Goal: Check status

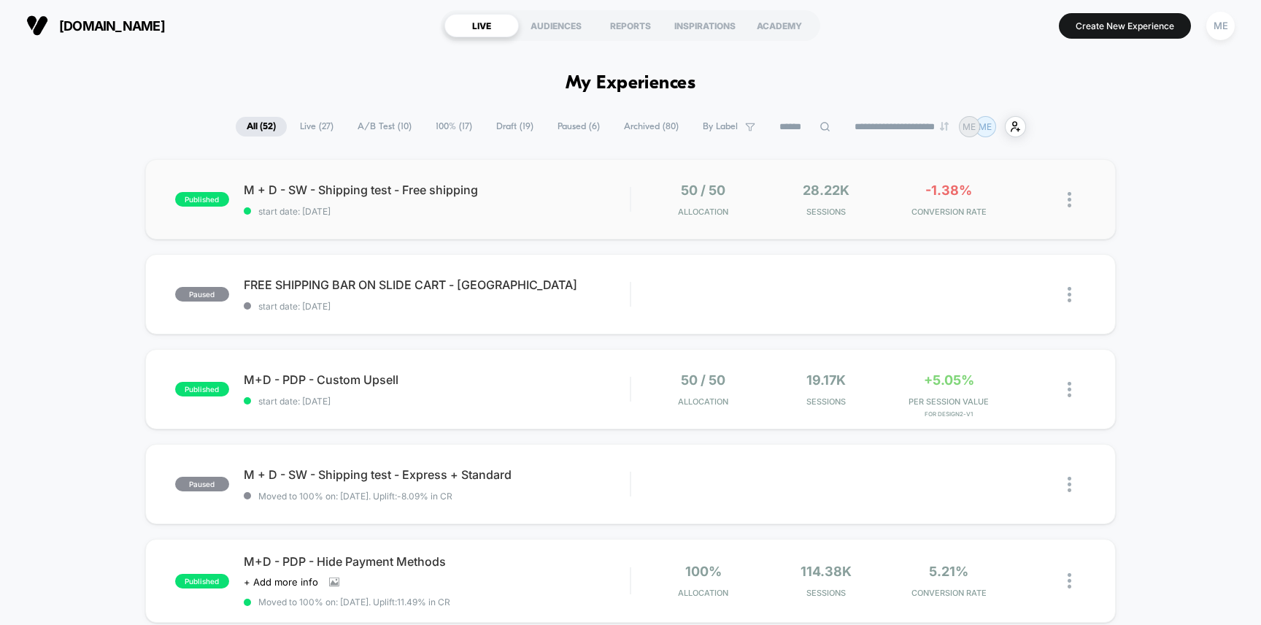
click at [625, 177] on div "published M + D - SW - Shipping test - Free shipping start date: [DATE] 50 / 50…" at bounding box center [630, 199] width 971 height 80
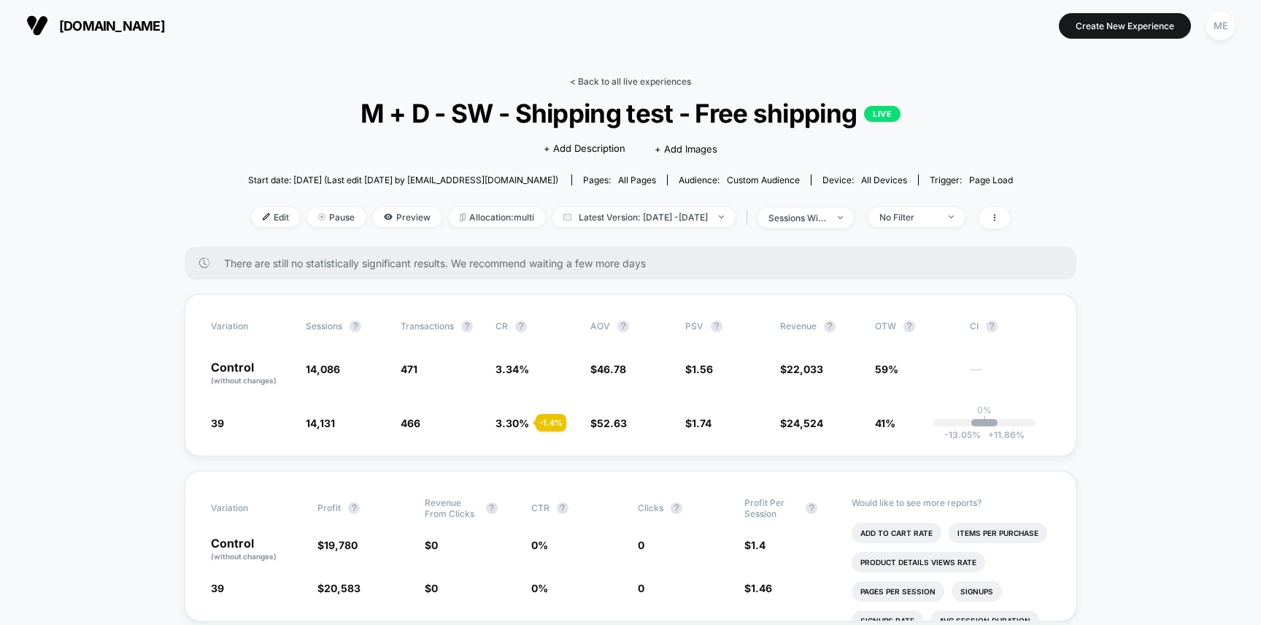
click at [616, 76] on link "< Back to all live experiences" at bounding box center [630, 81] width 121 height 11
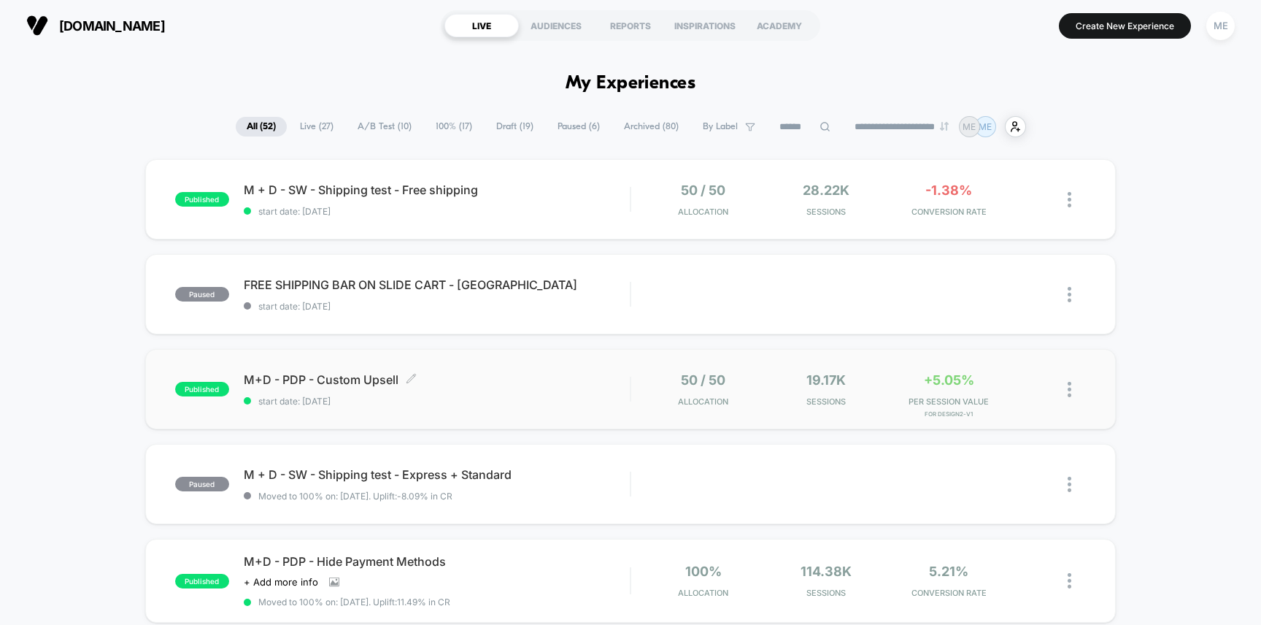
click at [587, 396] on span "start date: [DATE]" at bounding box center [437, 401] width 387 height 11
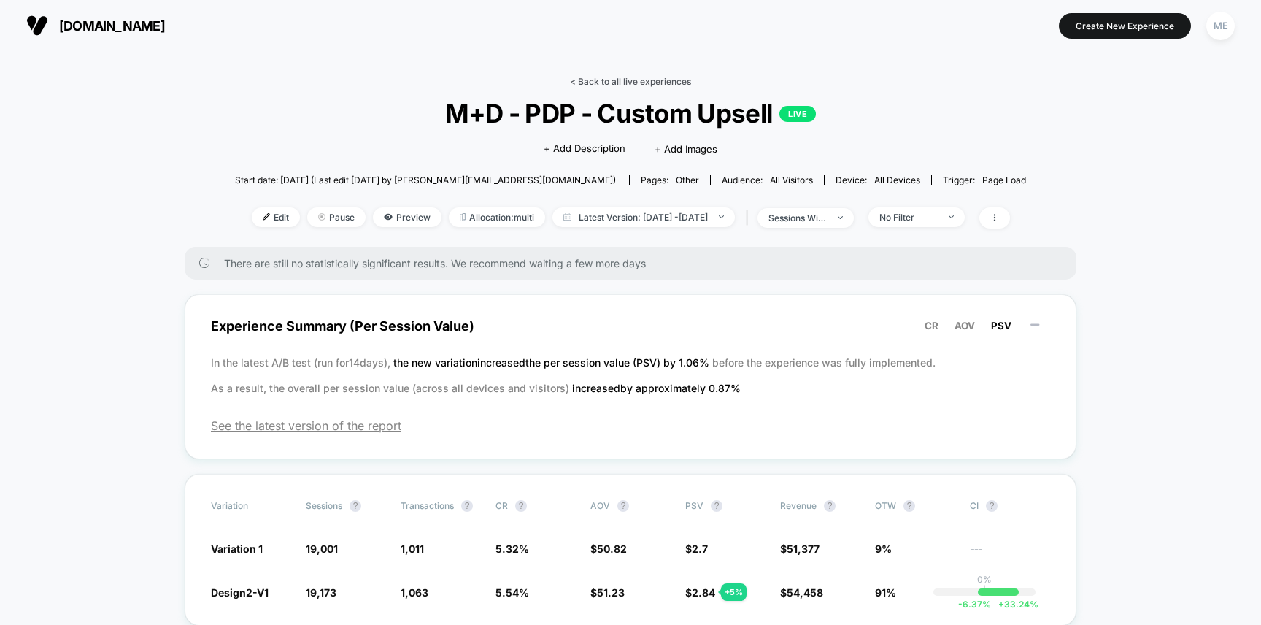
click at [593, 77] on link "< Back to all live experiences" at bounding box center [630, 81] width 121 height 11
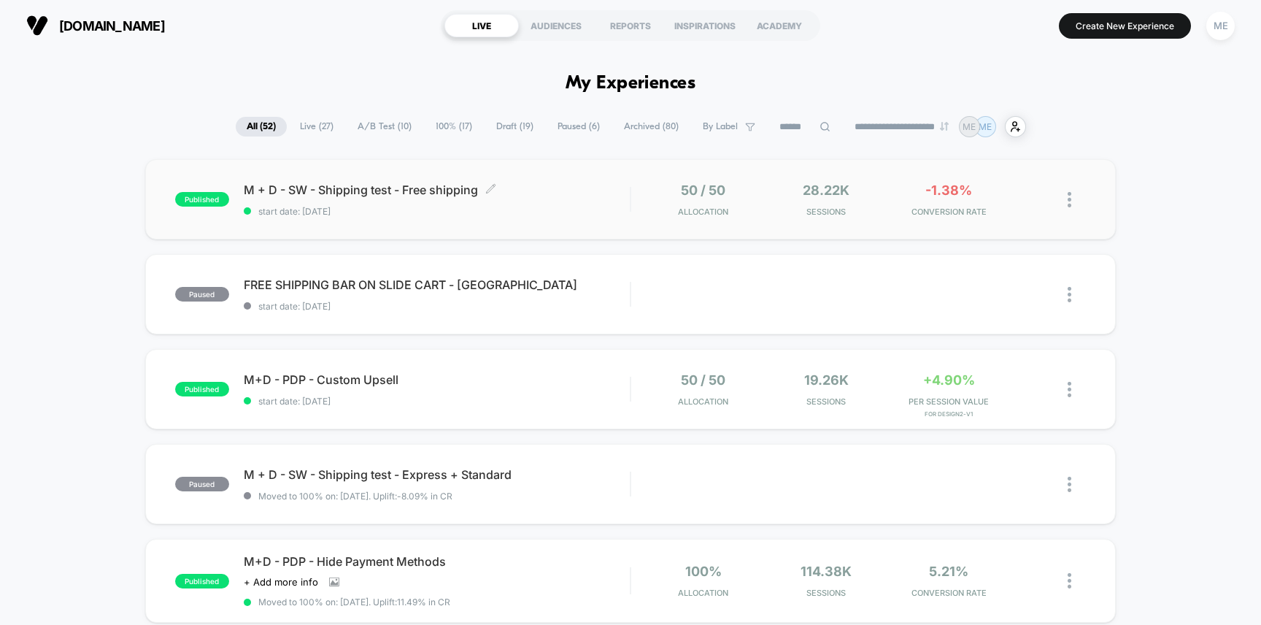
click at [579, 202] on div "M + D - SW - Shipping test - Free shipping Click to edit experience details Cli…" at bounding box center [437, 199] width 387 height 34
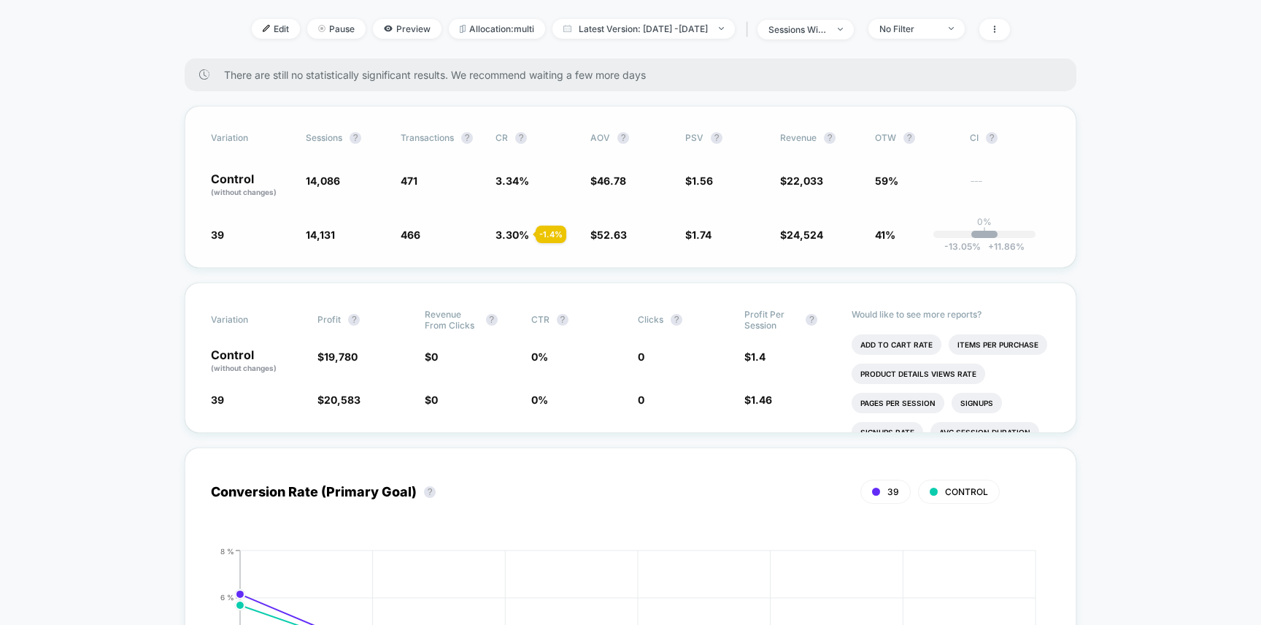
scroll to position [99, 0]
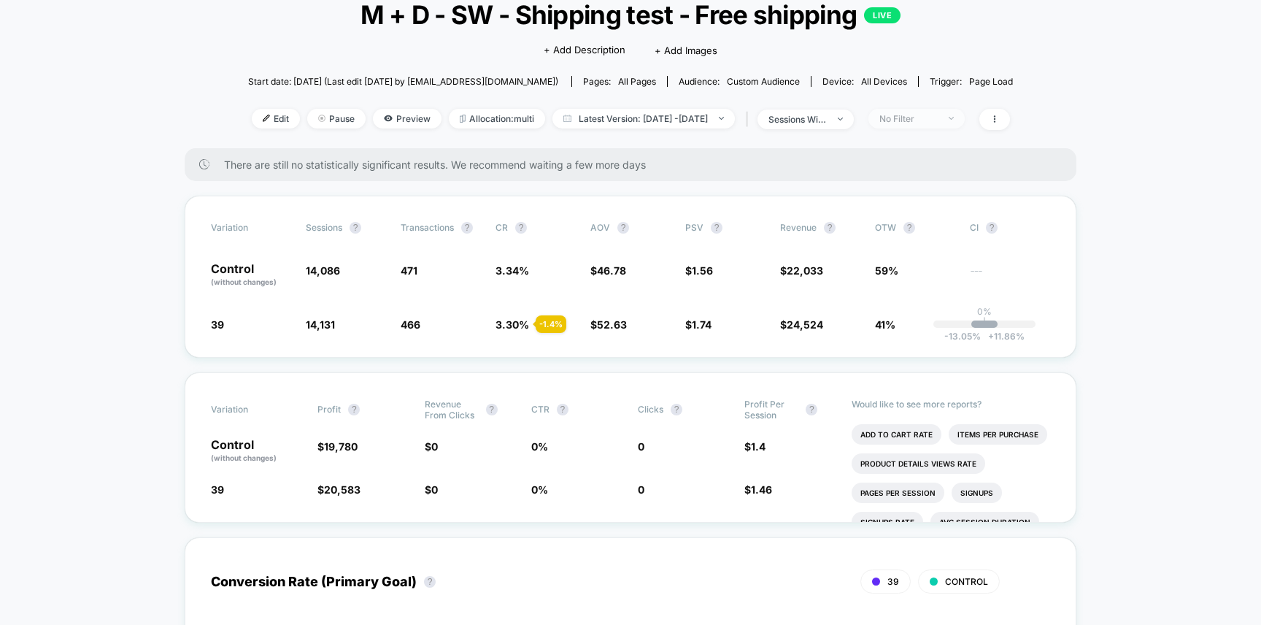
click at [930, 121] on div "No Filter" at bounding box center [908, 118] width 58 height 11
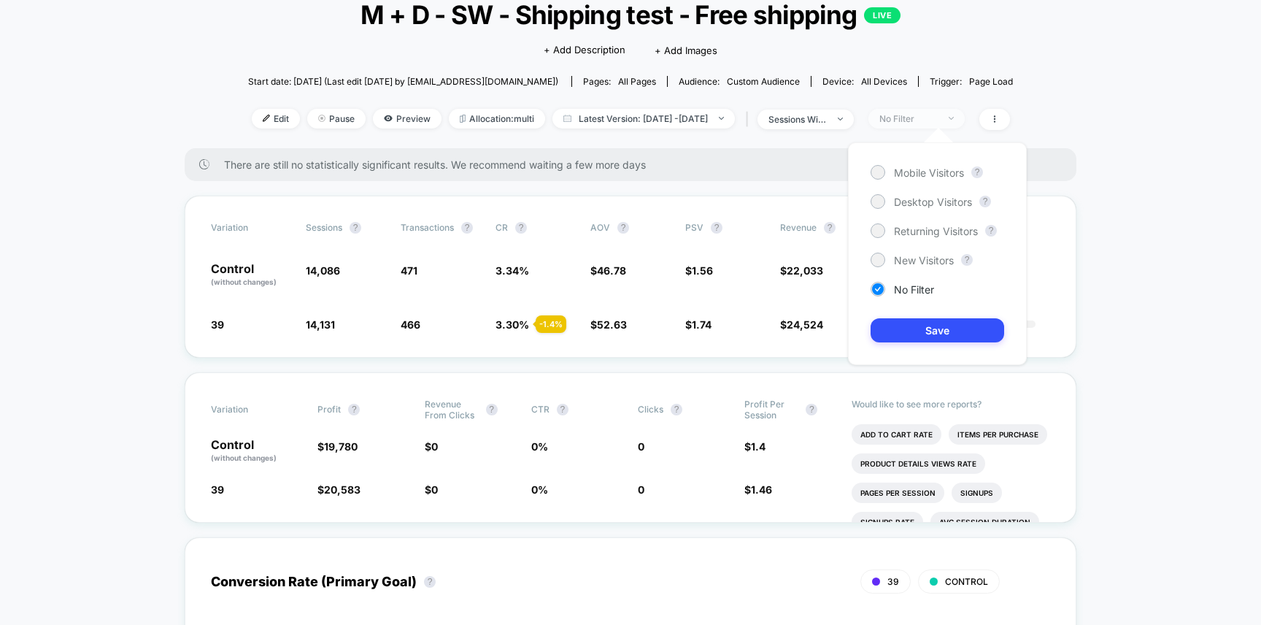
click at [930, 121] on div "No Filter" at bounding box center [908, 118] width 58 height 11
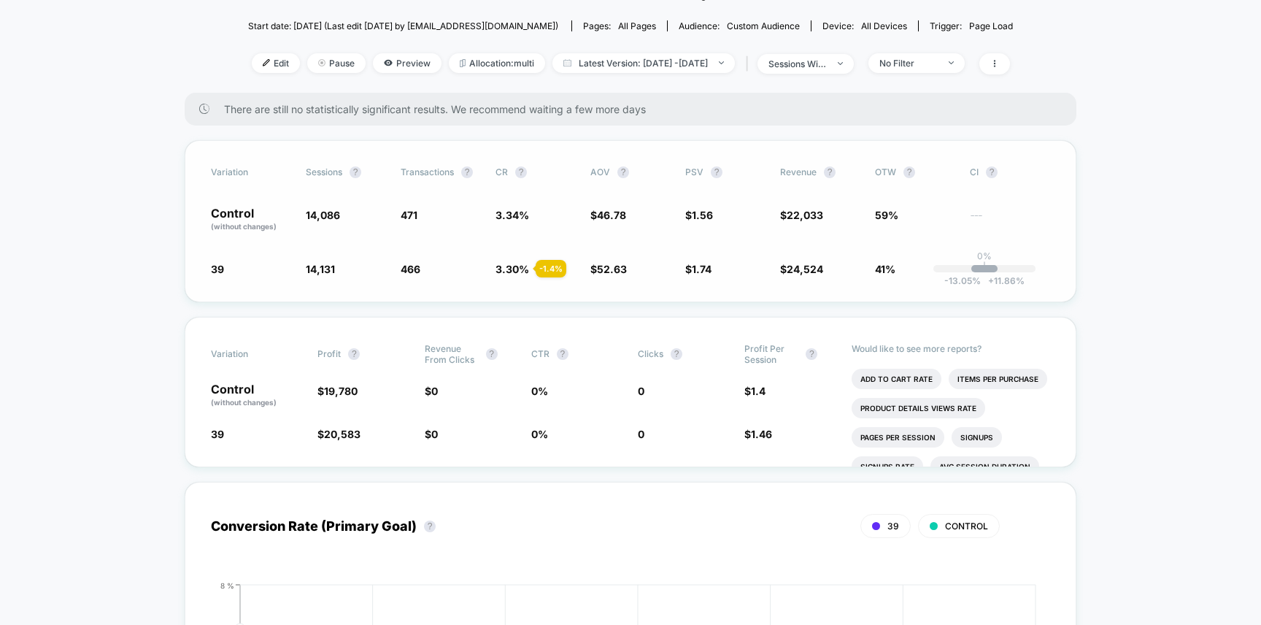
scroll to position [136, 0]
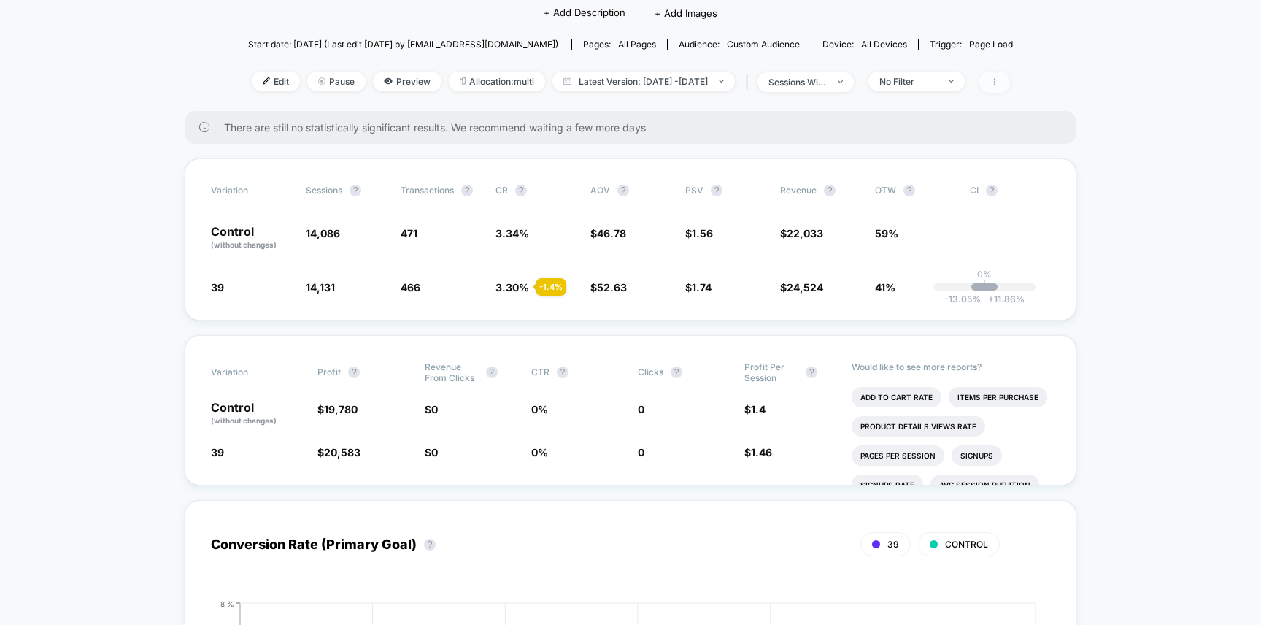
click at [999, 81] on icon at bounding box center [994, 81] width 9 height 9
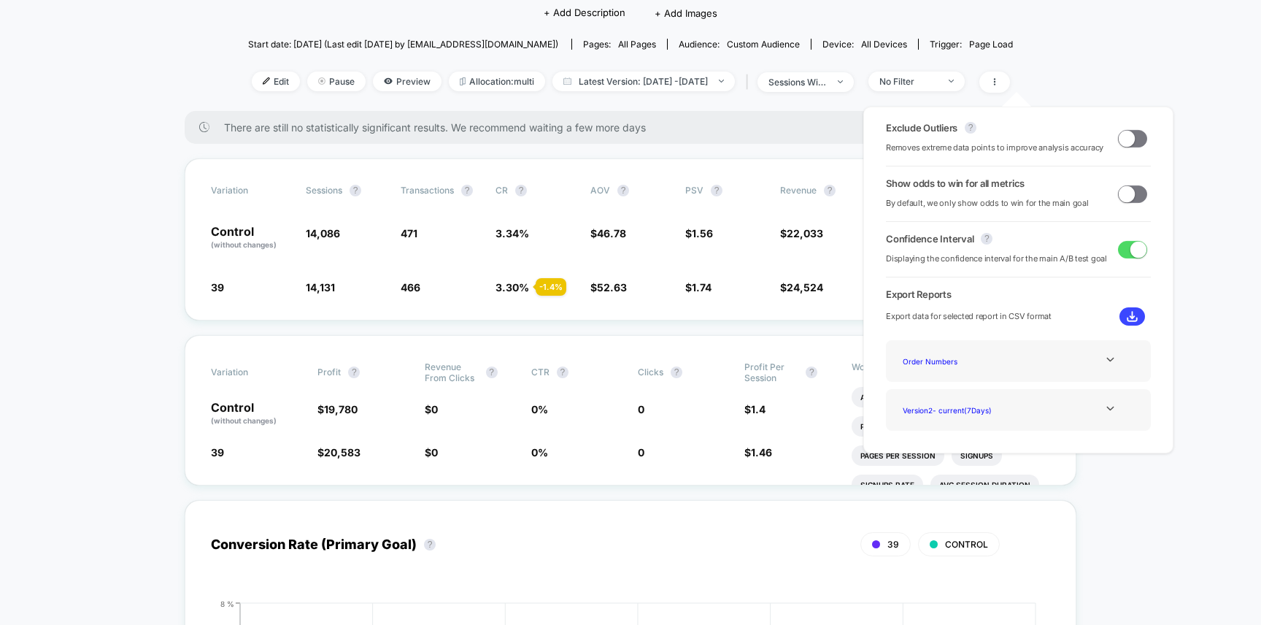
click at [1027, 355] on div "Order Numbers" at bounding box center [1018, 361] width 243 height 20
click at [1107, 354] on icon at bounding box center [1110, 359] width 11 height 11
click at [954, 375] on div "Experience Data" at bounding box center [955, 381] width 117 height 20
click at [959, 406] on div "Version 2 - current ( 7 Days)" at bounding box center [955, 410] width 117 height 20
click at [1115, 406] on div at bounding box center [1110, 408] width 59 height 11
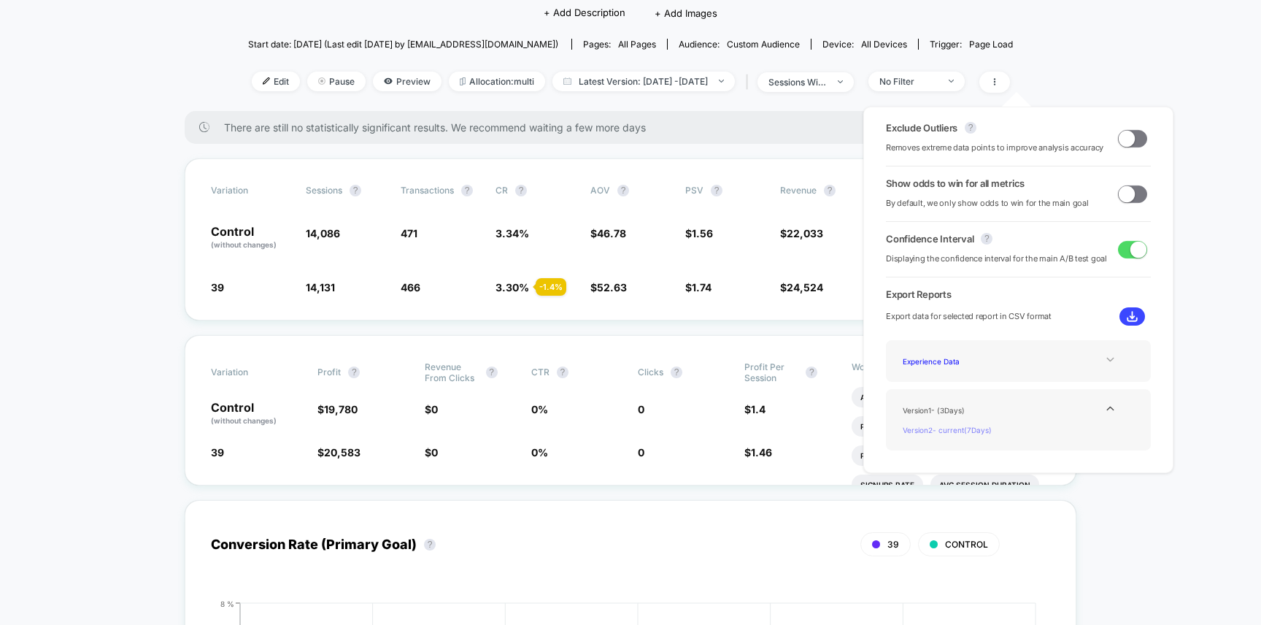
click at [989, 425] on div "Version 2 - current ( 7 Days)" at bounding box center [955, 430] width 117 height 20
click at [1129, 317] on img at bounding box center [1132, 316] width 11 height 11
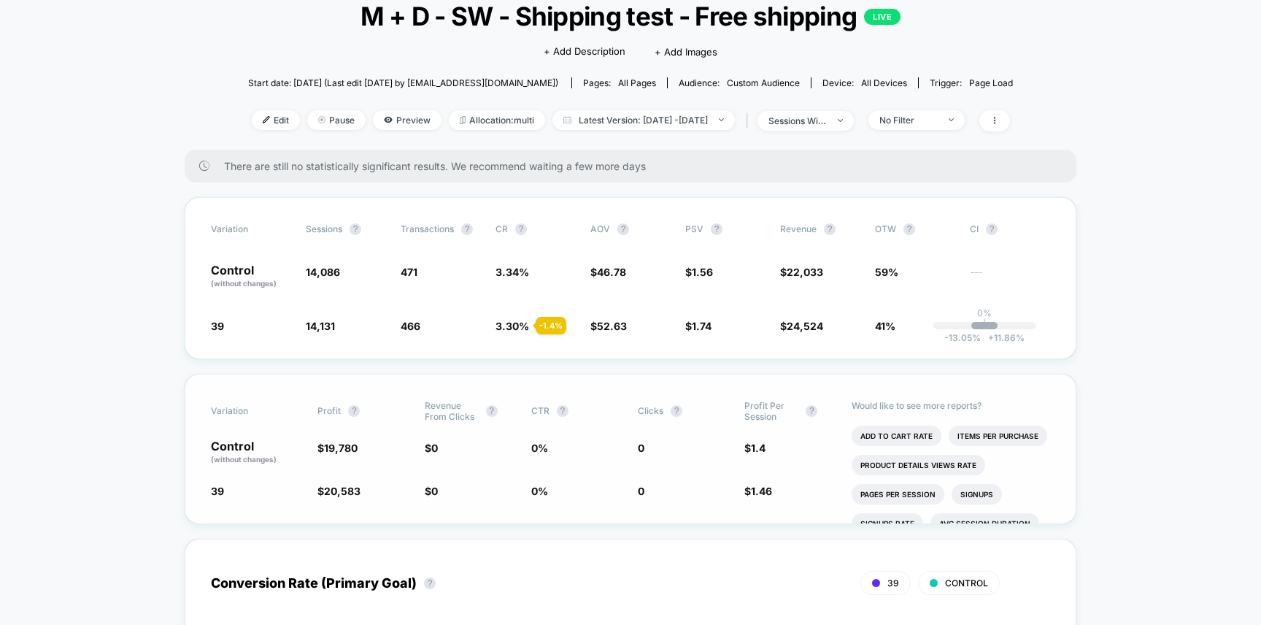
scroll to position [44, 0]
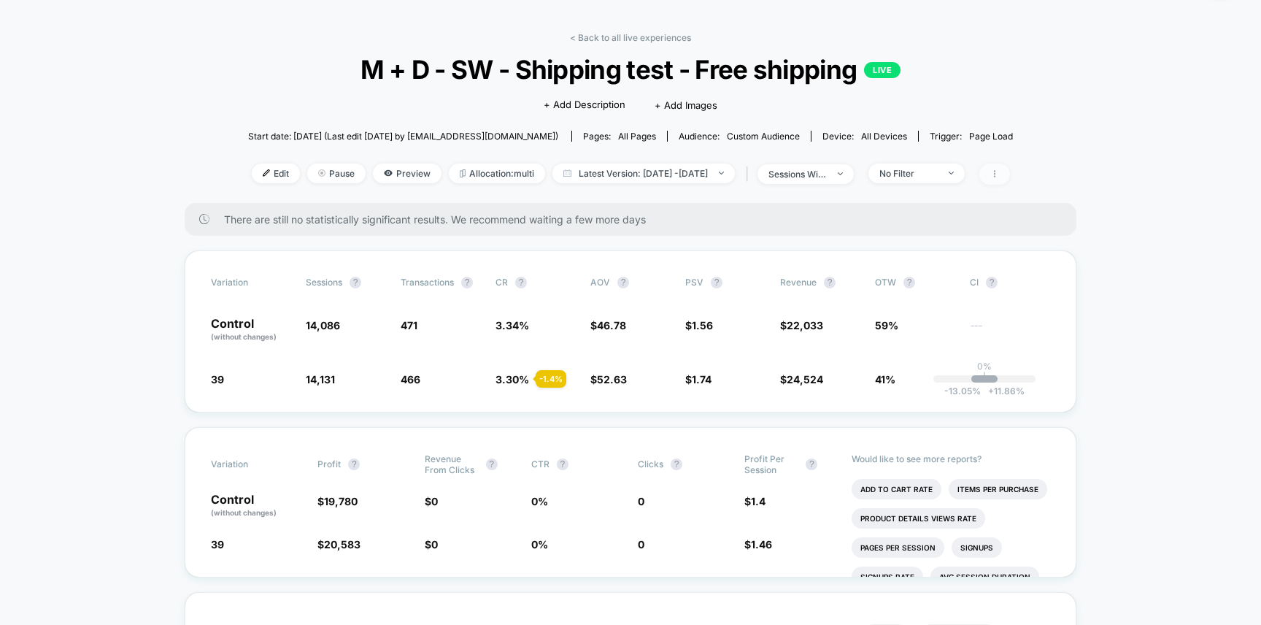
click at [999, 174] on icon at bounding box center [994, 173] width 9 height 9
